Goal: Entertainment & Leisure: Consume media (video, audio)

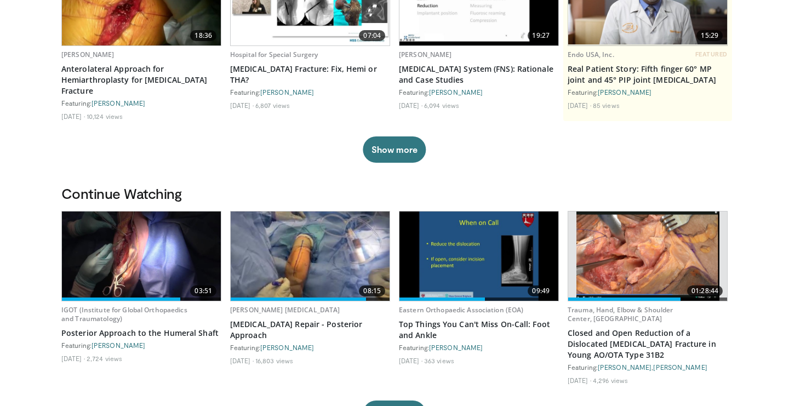
scroll to position [183, 0]
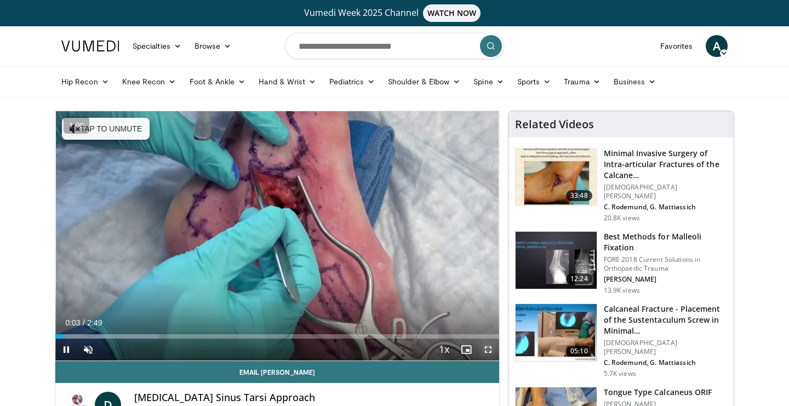
click at [487, 355] on span "Video Player" at bounding box center [488, 350] width 22 height 22
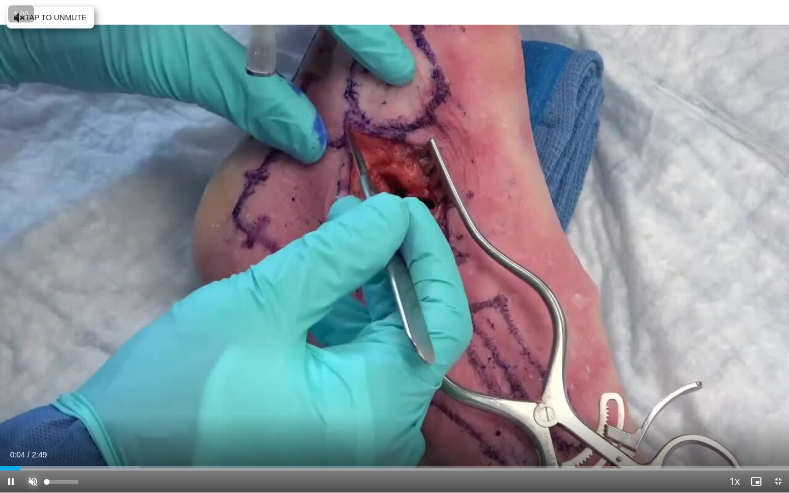
click at [36, 405] on span "Video Player" at bounding box center [33, 482] width 22 height 22
